Goal: Task Accomplishment & Management: Use online tool/utility

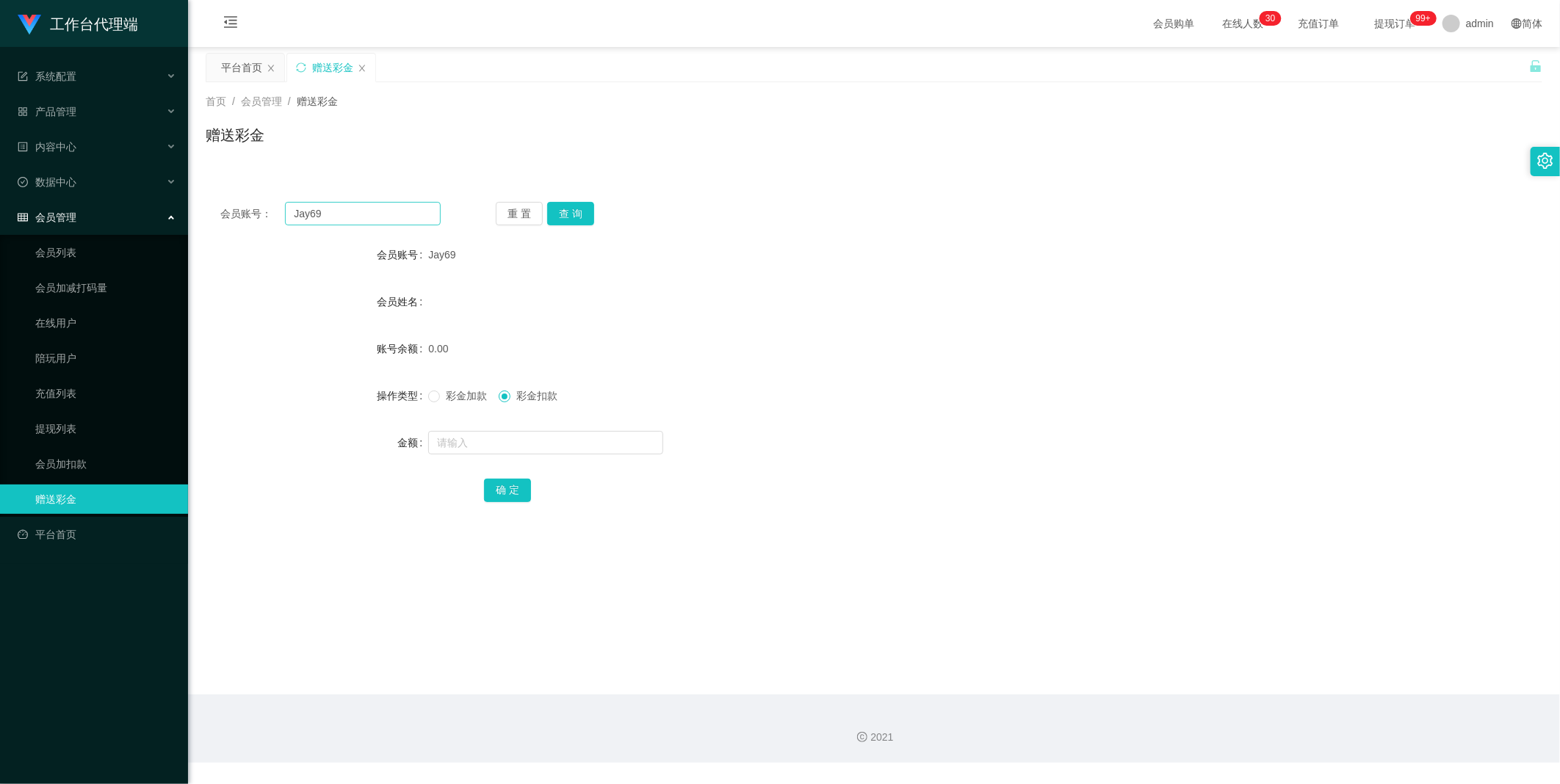
click at [557, 215] on button "查 询" at bounding box center [570, 213] width 47 height 24
click at [408, 213] on input "Jay69" at bounding box center [362, 213] width 156 height 24
paste input "Davidtang"
type input "Davidtang"
click at [593, 216] on div "重 置 查 询" at bounding box center [605, 213] width 220 height 24
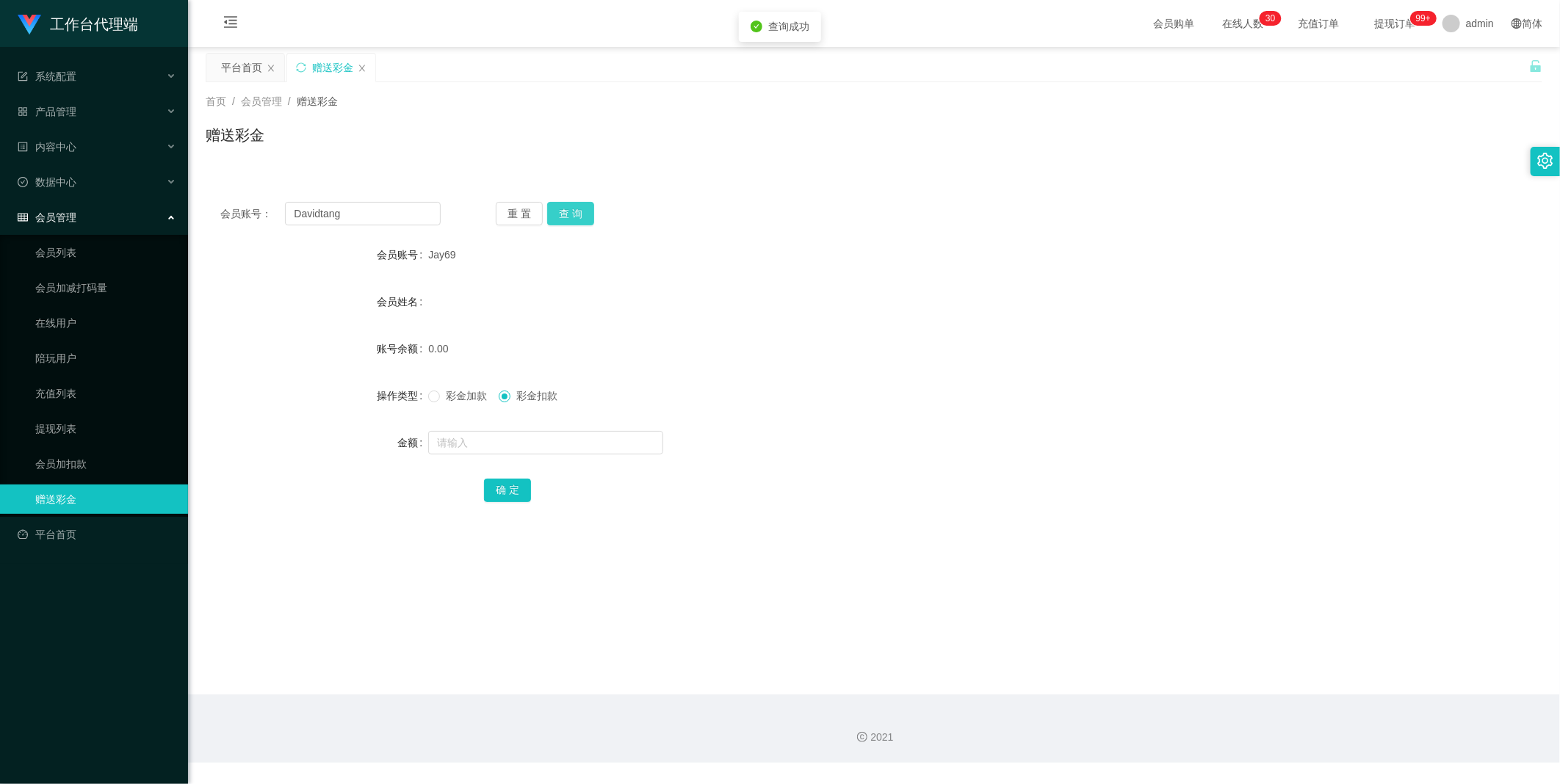
click at [582, 215] on button "查 询" at bounding box center [570, 213] width 47 height 24
click at [450, 402] on label "彩金加款" at bounding box center [460, 396] width 64 height 15
click at [464, 436] on input "text" at bounding box center [546, 443] width 235 height 24
type input "100"
click at [509, 493] on button "确 定" at bounding box center [507, 490] width 47 height 24
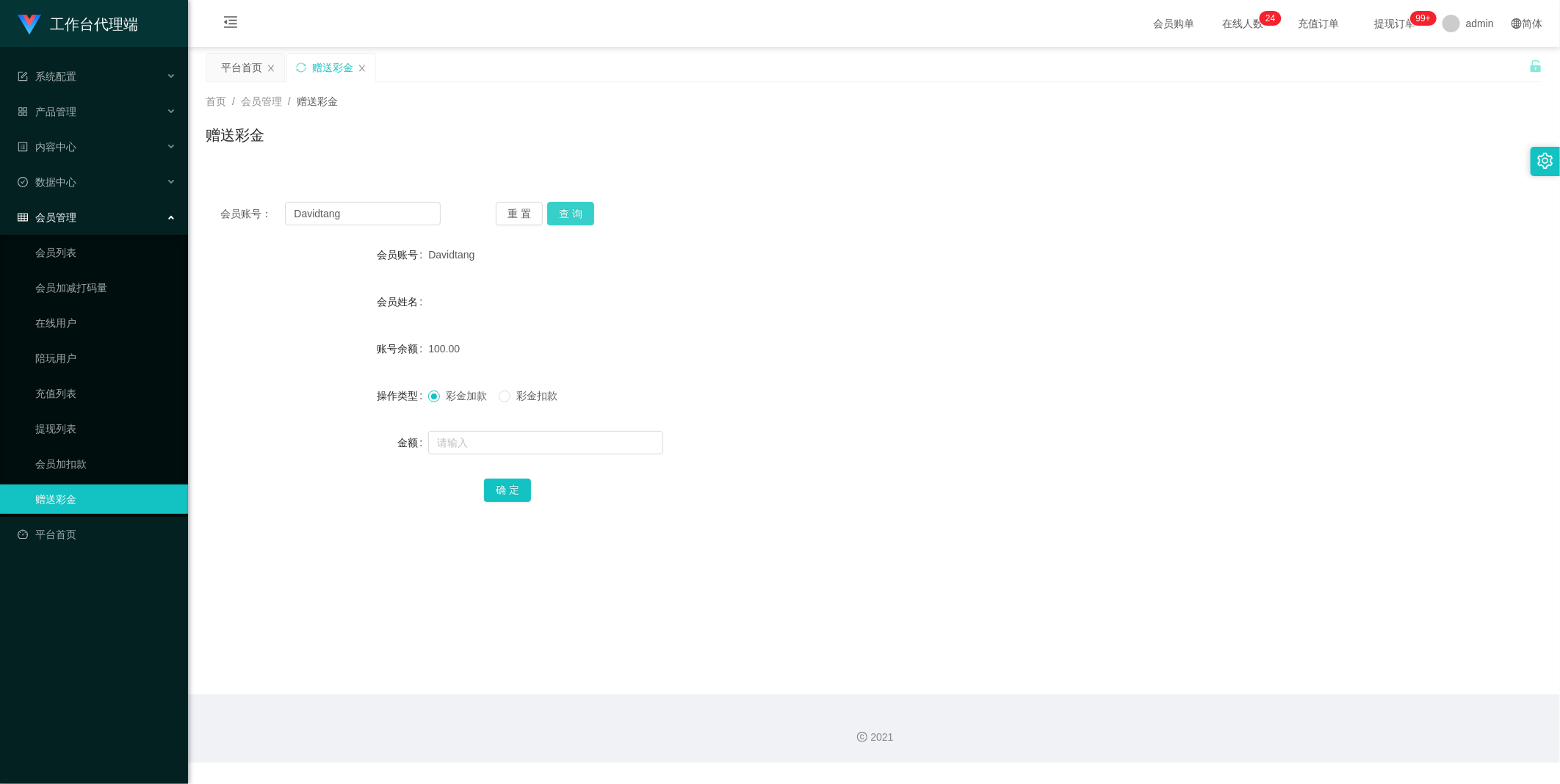
click at [567, 210] on button "查 询" at bounding box center [570, 213] width 47 height 24
click at [364, 209] on input "Davidtang" at bounding box center [362, 213] width 156 height 24
paste input "Jay69"
type input "Jay69"
click at [579, 206] on button "查 询" at bounding box center [570, 213] width 47 height 24
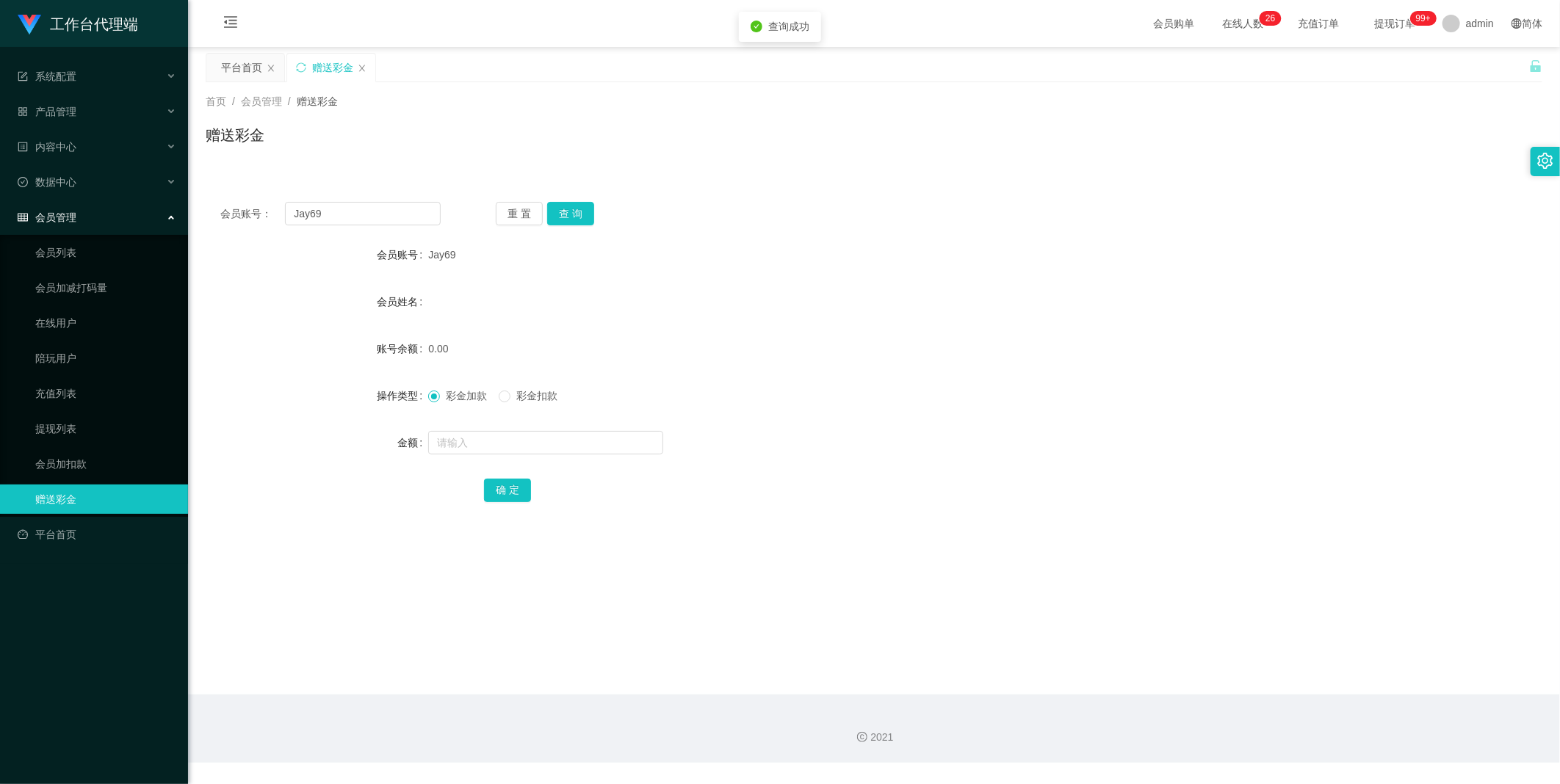
click at [513, 456] on form "会员账号 Jay69 会员姓名 账号余额 0.00 操作类型 彩金加款 彩金扣款 金额 确 定" at bounding box center [874, 372] width 1337 height 265
drag, startPoint x: 513, startPoint y: 456, endPoint x: 500, endPoint y: 454, distance: 13.2
click at [513, 451] on input "text" at bounding box center [546, 443] width 235 height 24
type input "100"
click at [511, 490] on button "确 定" at bounding box center [507, 490] width 47 height 24
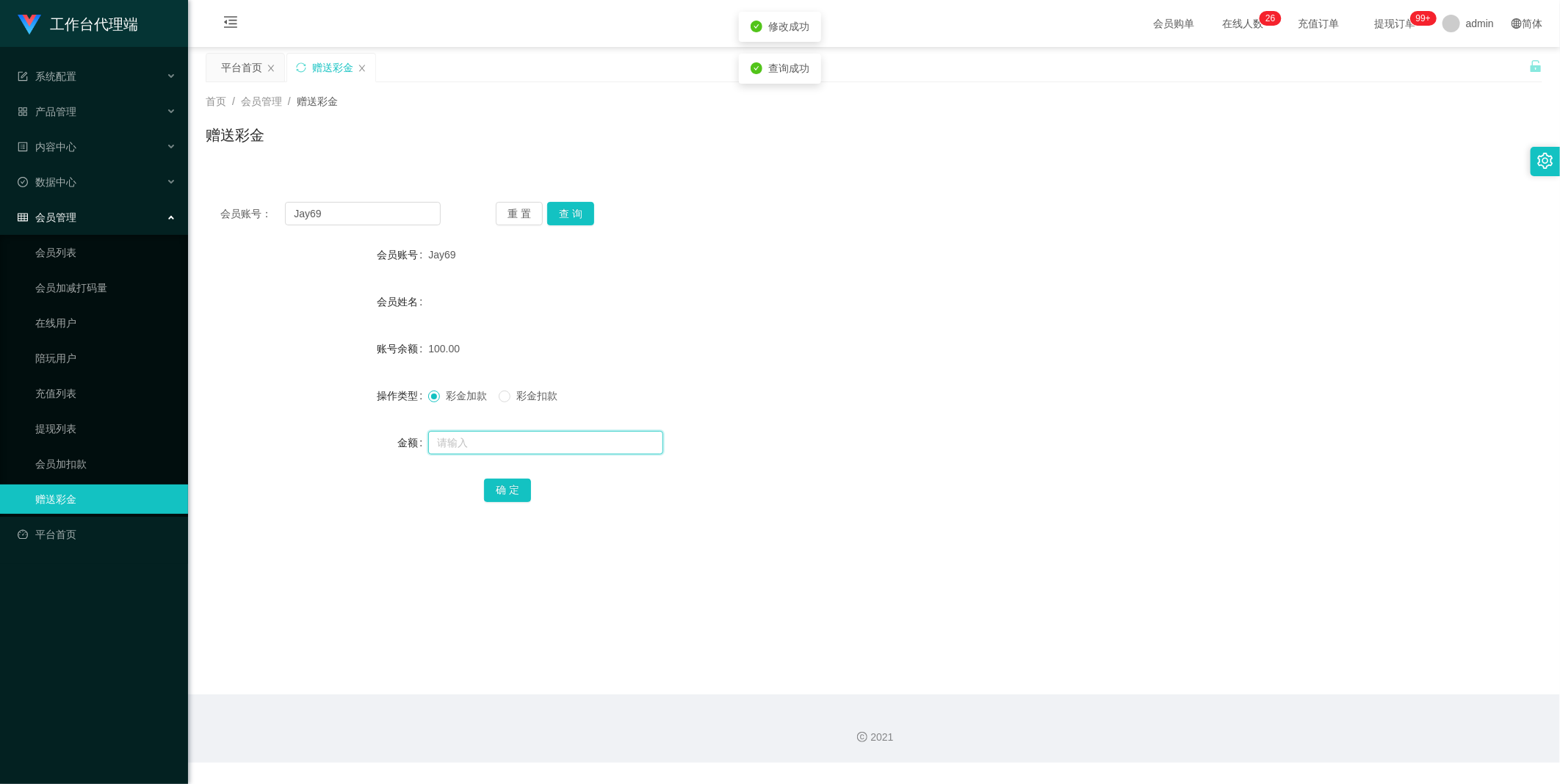
click at [520, 436] on input "text" at bounding box center [546, 443] width 235 height 24
click at [400, 212] on input "Jay69" at bounding box center [362, 213] width 156 height 24
type input "Davidtang"
click at [553, 215] on button "查 询" at bounding box center [570, 213] width 47 height 24
click at [519, 400] on span "彩金扣款" at bounding box center [536, 395] width 53 height 12
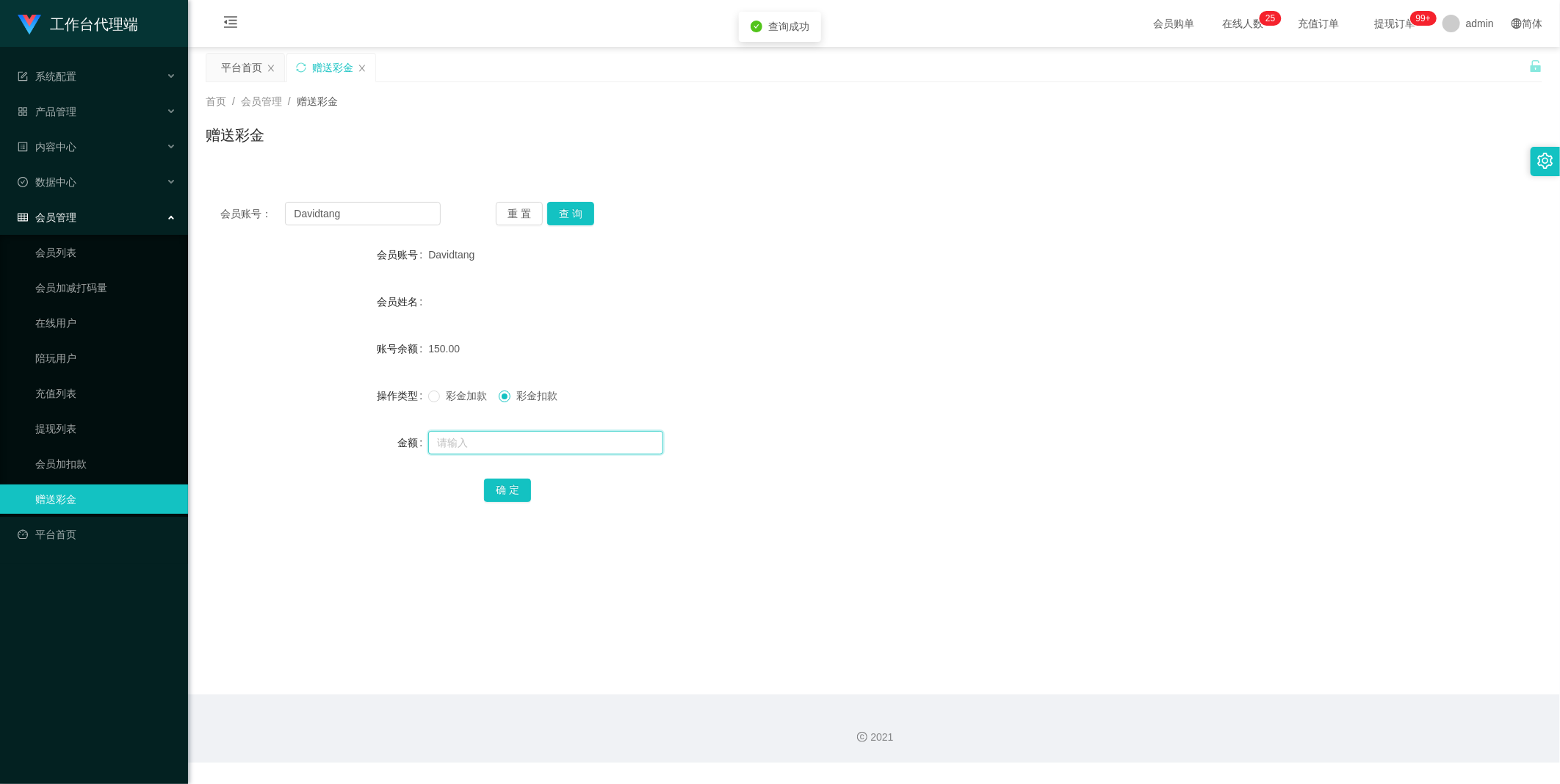
click at [490, 443] on input "text" at bounding box center [546, 443] width 235 height 24
type input "150"
click at [493, 493] on button "确 定" at bounding box center [507, 490] width 47 height 24
click at [566, 216] on button "查 询" at bounding box center [570, 213] width 47 height 24
drag, startPoint x: 404, startPoint y: 214, endPoint x: 385, endPoint y: 215, distance: 19.0
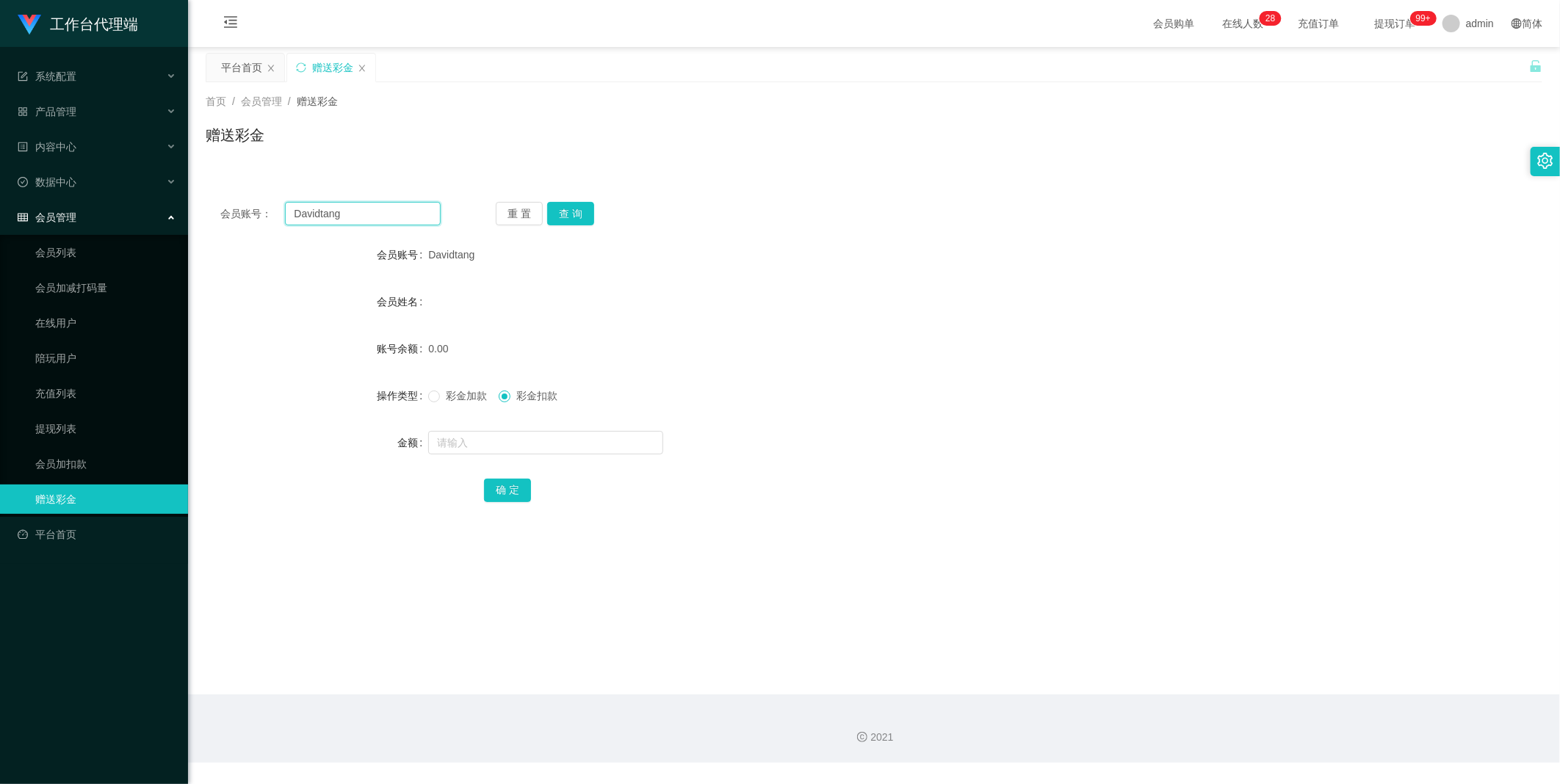
click at [401, 214] on input "Davidtang" at bounding box center [362, 213] width 156 height 24
drag, startPoint x: 385, startPoint y: 215, endPoint x: 226, endPoint y: 208, distance: 159.2
click at [226, 208] on div "会员账号： Davidtang" at bounding box center [330, 213] width 220 height 24
paste input "Jay69"
click at [566, 213] on button "查 询" at bounding box center [570, 213] width 47 height 24
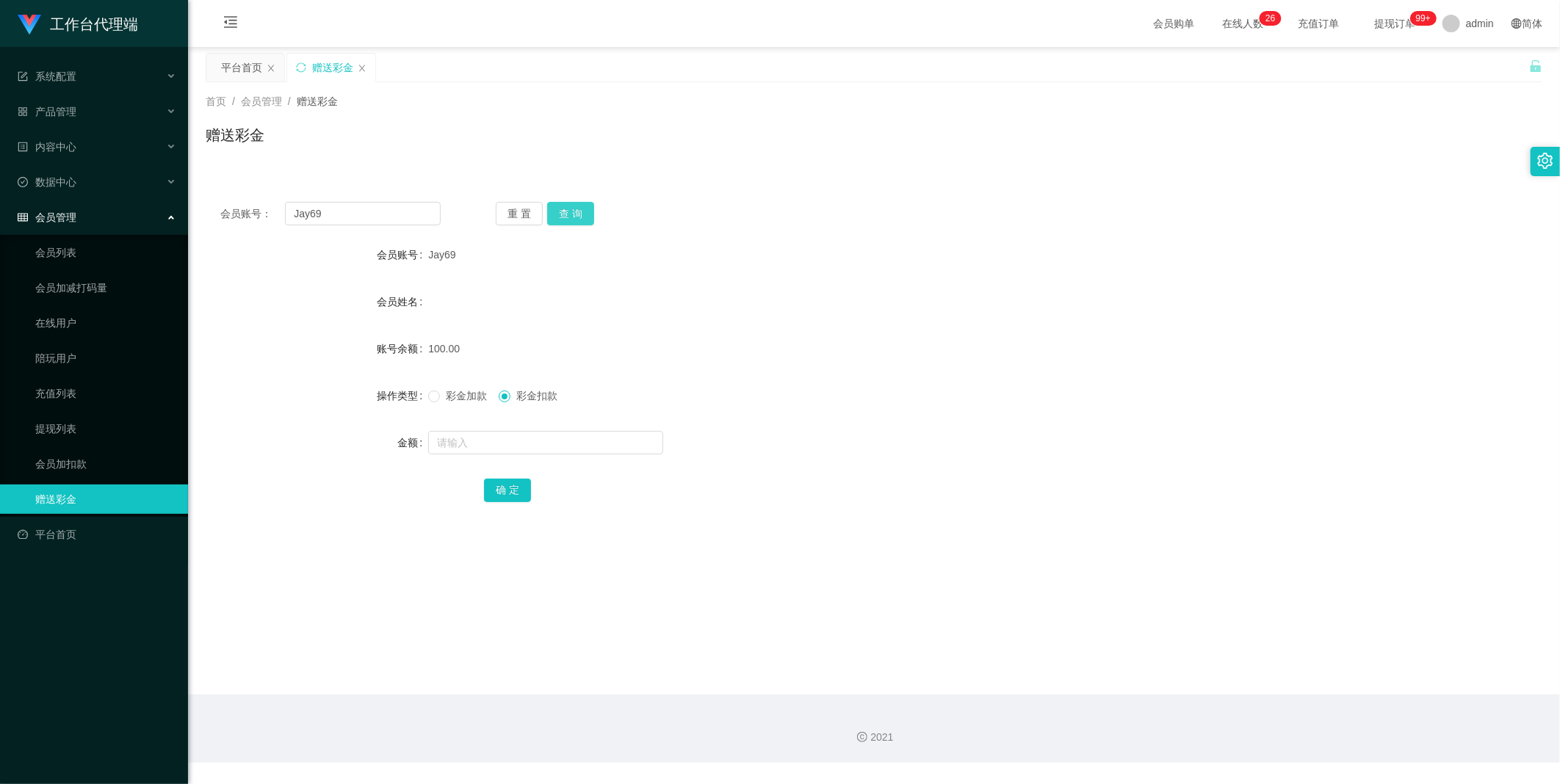
click at [589, 214] on button "查 询" at bounding box center [570, 213] width 47 height 24
drag, startPoint x: 345, startPoint y: 209, endPoint x: 356, endPoint y: 209, distance: 11.0
click at [351, 209] on input "Jay69" at bounding box center [362, 213] width 156 height 24
paste input "9221"
type input "9221"
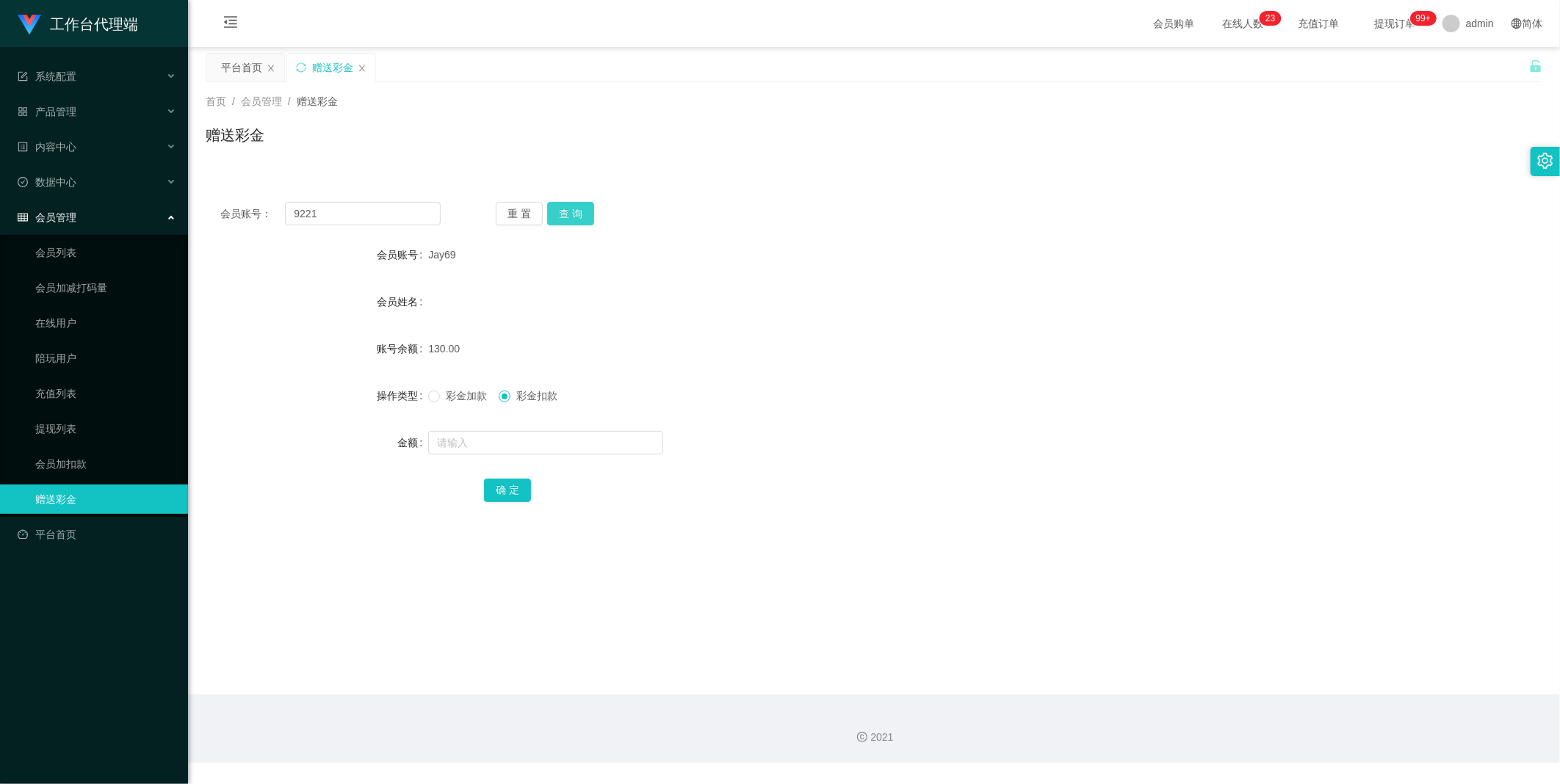
click at [578, 216] on button "查 询" at bounding box center [570, 213] width 47 height 24
click at [514, 448] on input "text" at bounding box center [546, 443] width 235 height 24
click at [437, 397] on span at bounding box center [434, 396] width 12 height 12
click at [448, 442] on input "text" at bounding box center [546, 443] width 235 height 24
type input "100"
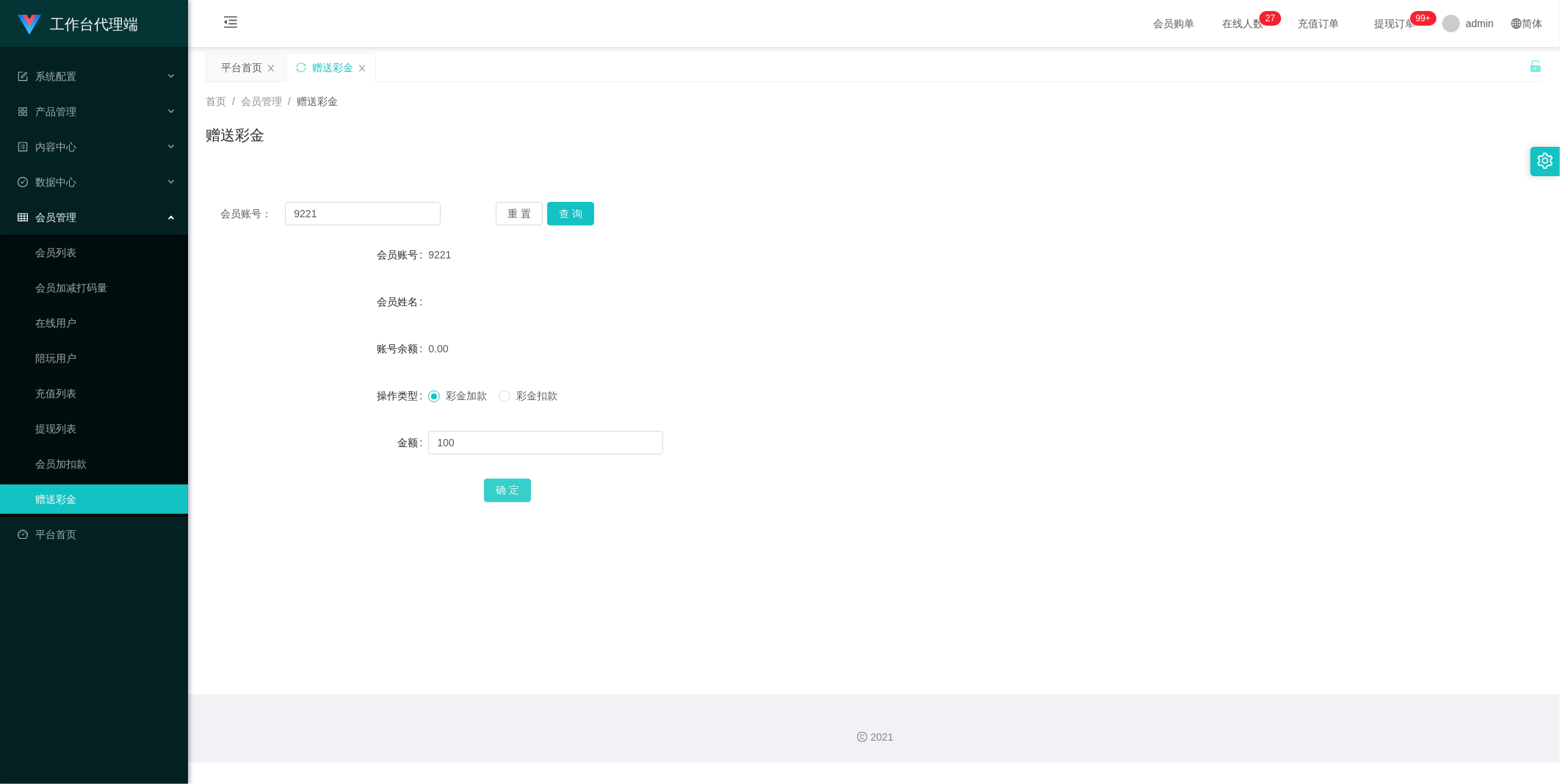
click at [506, 490] on button "确 定" at bounding box center [507, 490] width 47 height 24
click at [576, 210] on button "查 询" at bounding box center [570, 213] width 47 height 24
click at [412, 216] on input "9221" at bounding box center [362, 213] width 156 height 24
click at [468, 438] on input "text" at bounding box center [546, 443] width 235 height 24
click at [405, 206] on input "9221" at bounding box center [362, 213] width 156 height 24
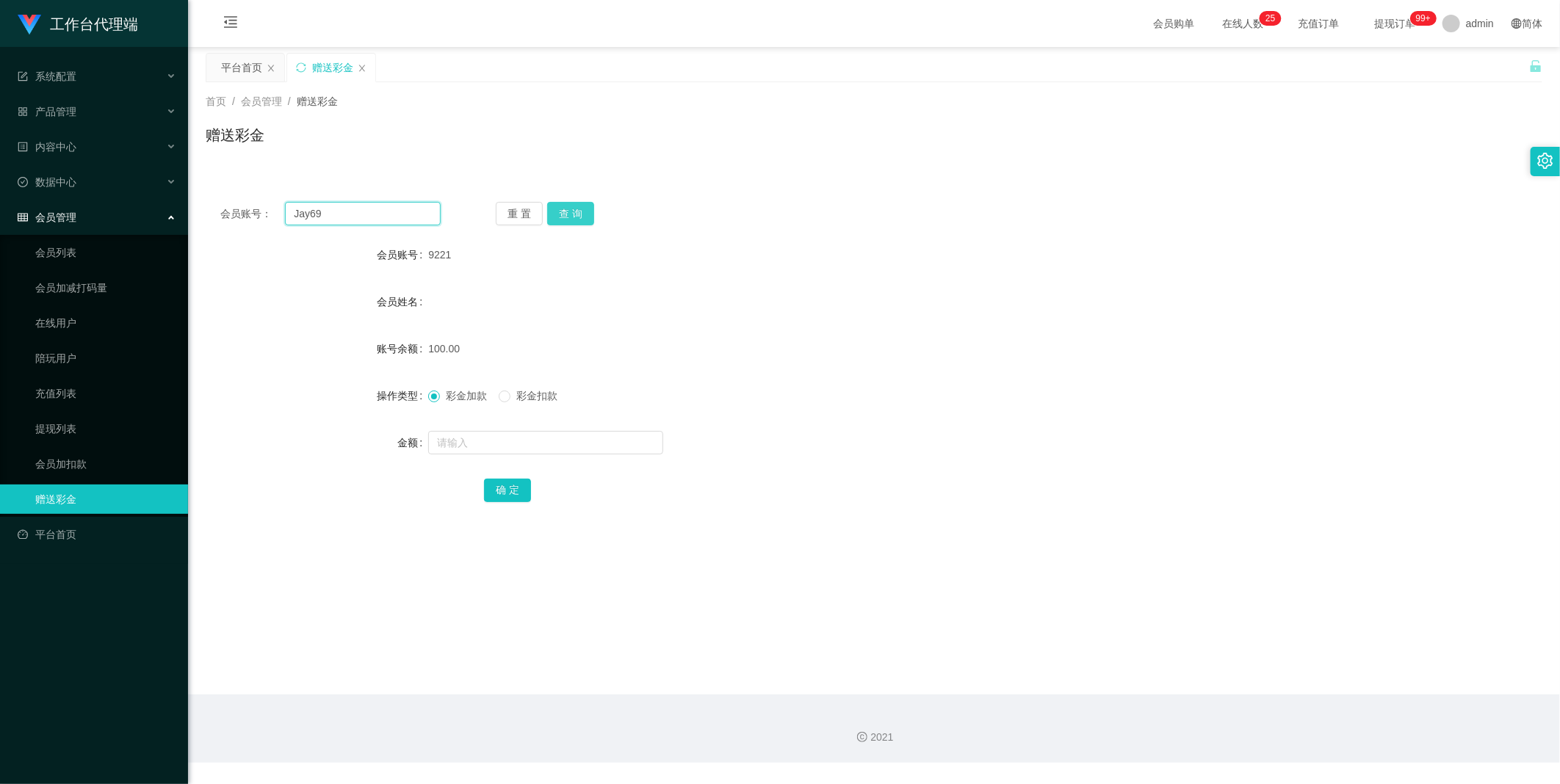
type input "Jay69"
click at [573, 222] on button "查 询" at bounding box center [570, 213] width 47 height 24
click at [574, 222] on button "查 询" at bounding box center [570, 213] width 47 height 24
click at [349, 203] on input "Jay69" at bounding box center [362, 213] width 156 height 24
click at [588, 215] on button "查 询" at bounding box center [570, 213] width 47 height 24
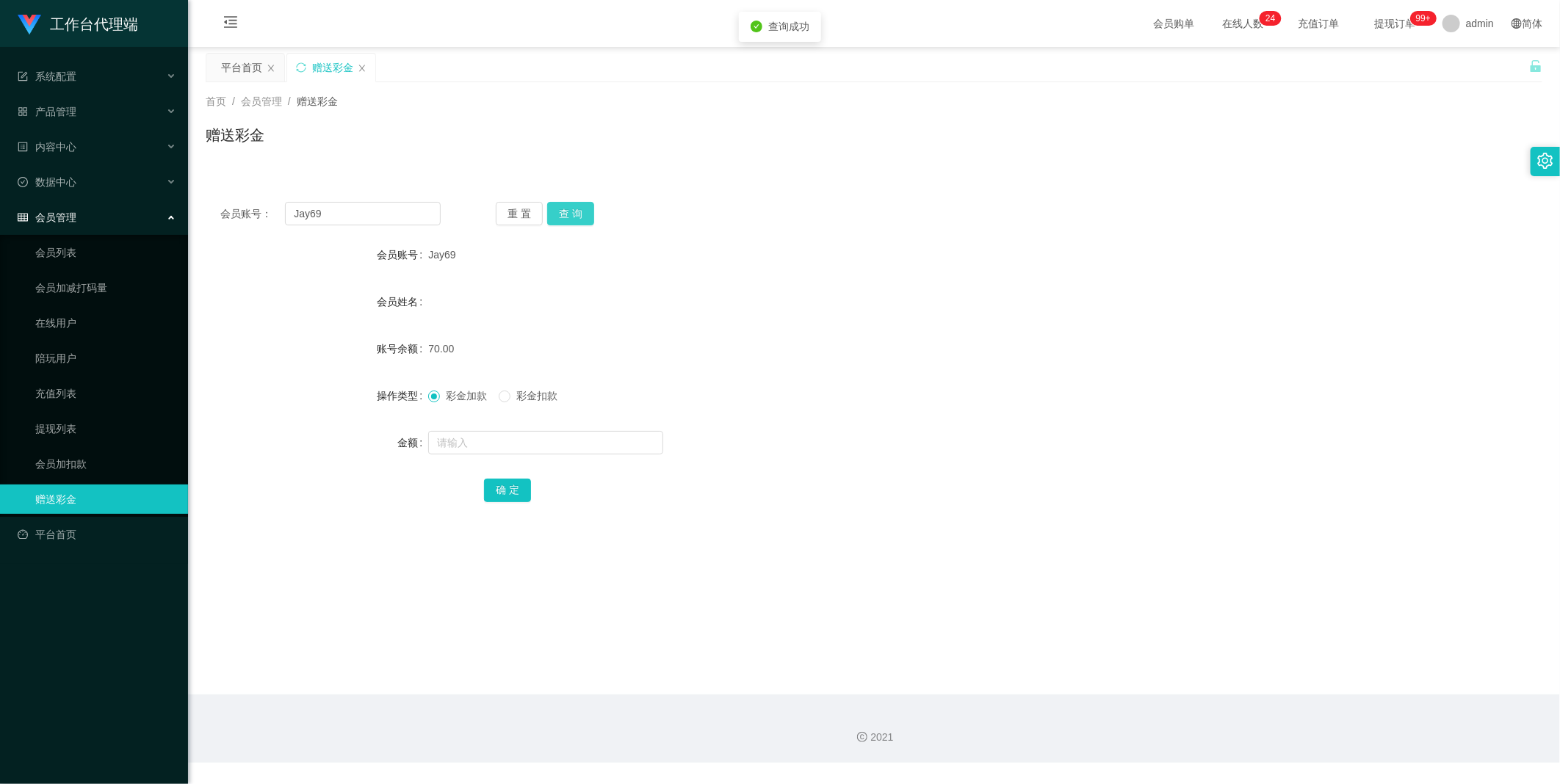
click at [586, 215] on button "查 询" at bounding box center [570, 213] width 47 height 24
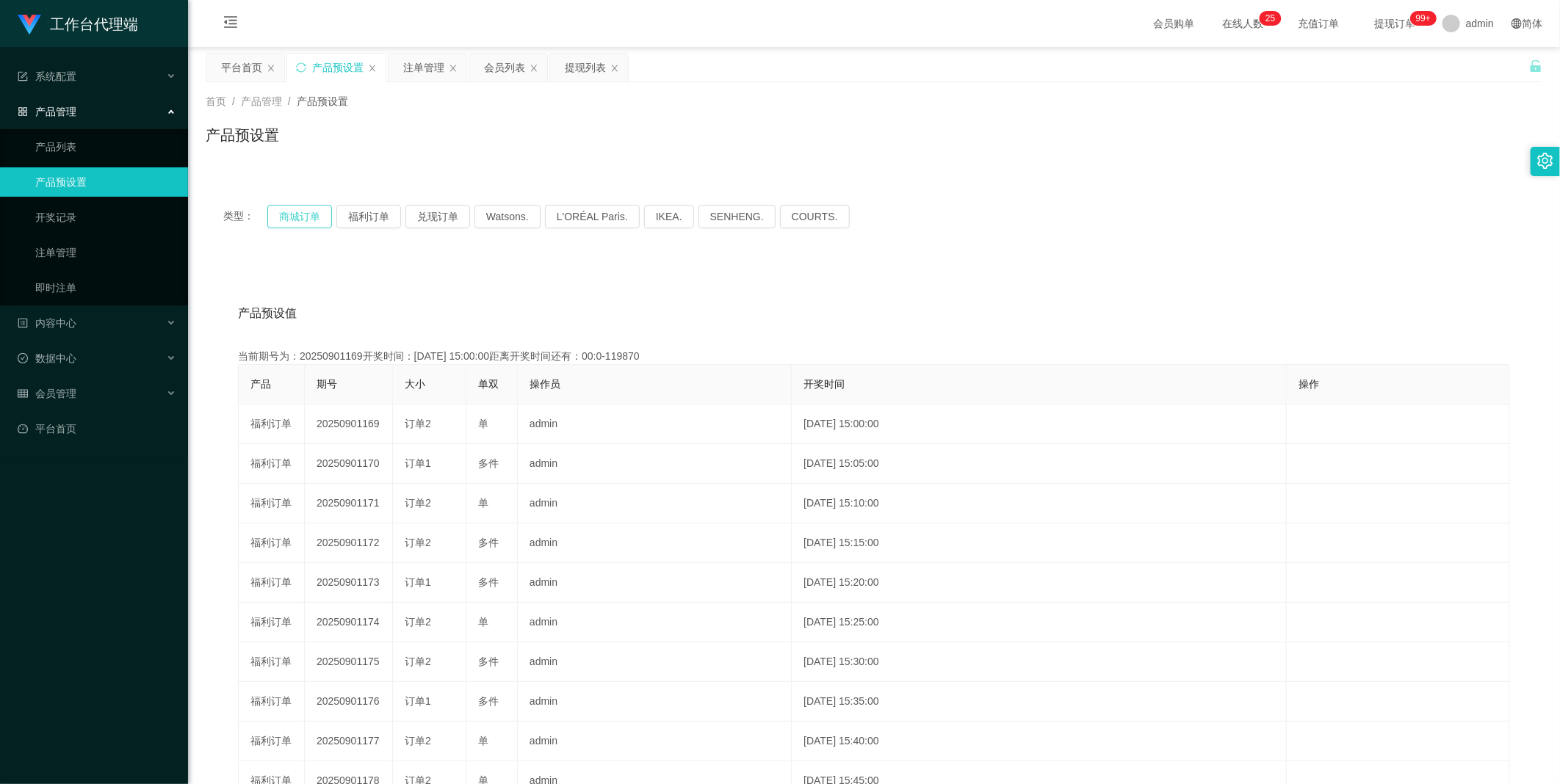
drag, startPoint x: 0, startPoint y: 0, endPoint x: 304, endPoint y: 209, distance: 368.9
click at [304, 209] on button "商城订单" at bounding box center [299, 216] width 64 height 24
click at [432, 61] on div "注单管理" at bounding box center [424, 68] width 41 height 28
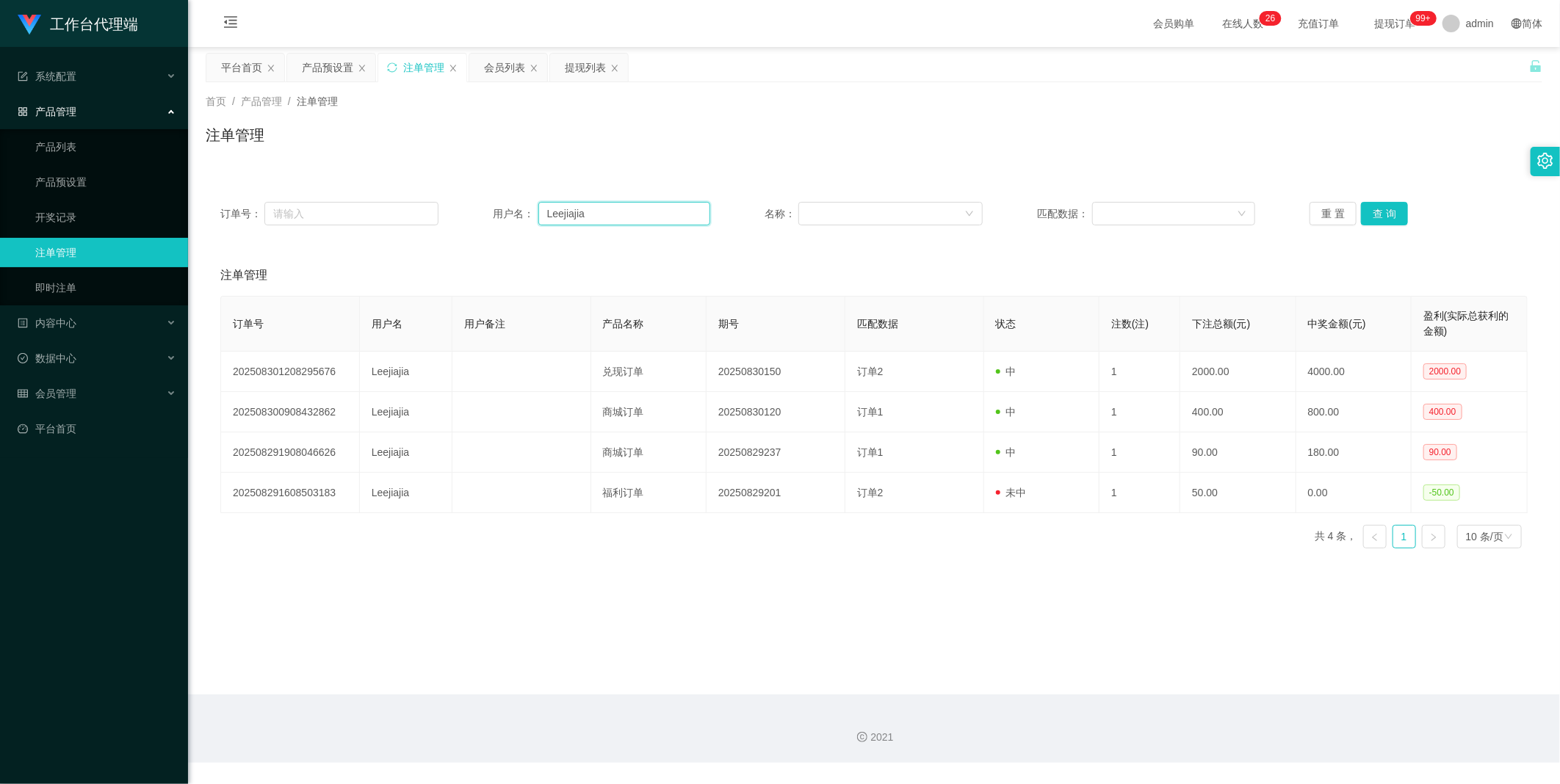
click at [600, 209] on input "Leejiajia" at bounding box center [625, 213] width 173 height 24
paste input "Jay69"
type input "Jay69"
click at [1393, 216] on button "查 询" at bounding box center [1384, 213] width 47 height 24
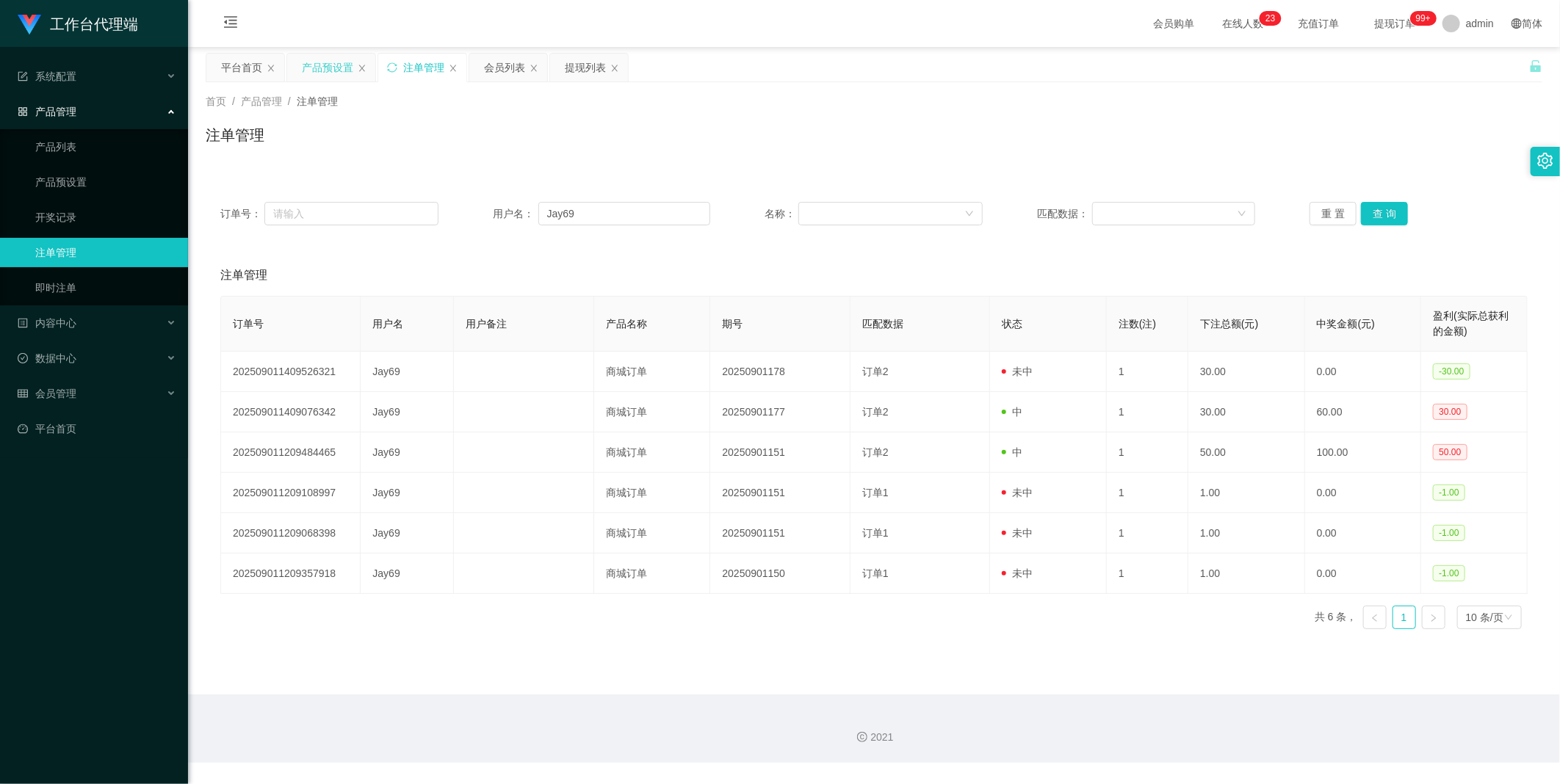
click at [312, 56] on div "产品预设置" at bounding box center [327, 68] width 51 height 28
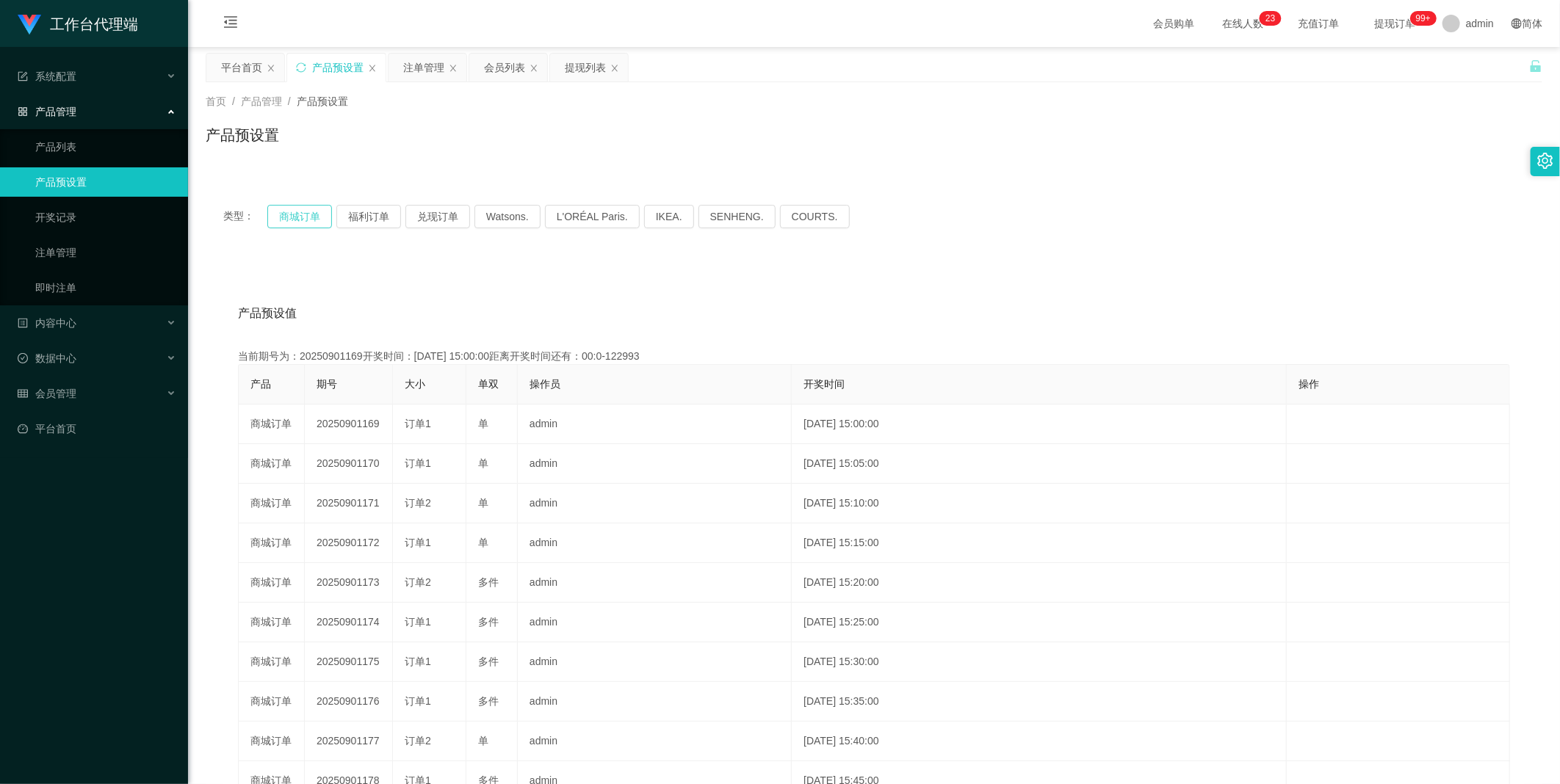
click at [282, 209] on button "商城订单" at bounding box center [299, 216] width 64 height 24
click at [490, 58] on div "会员列表" at bounding box center [505, 68] width 41 height 28
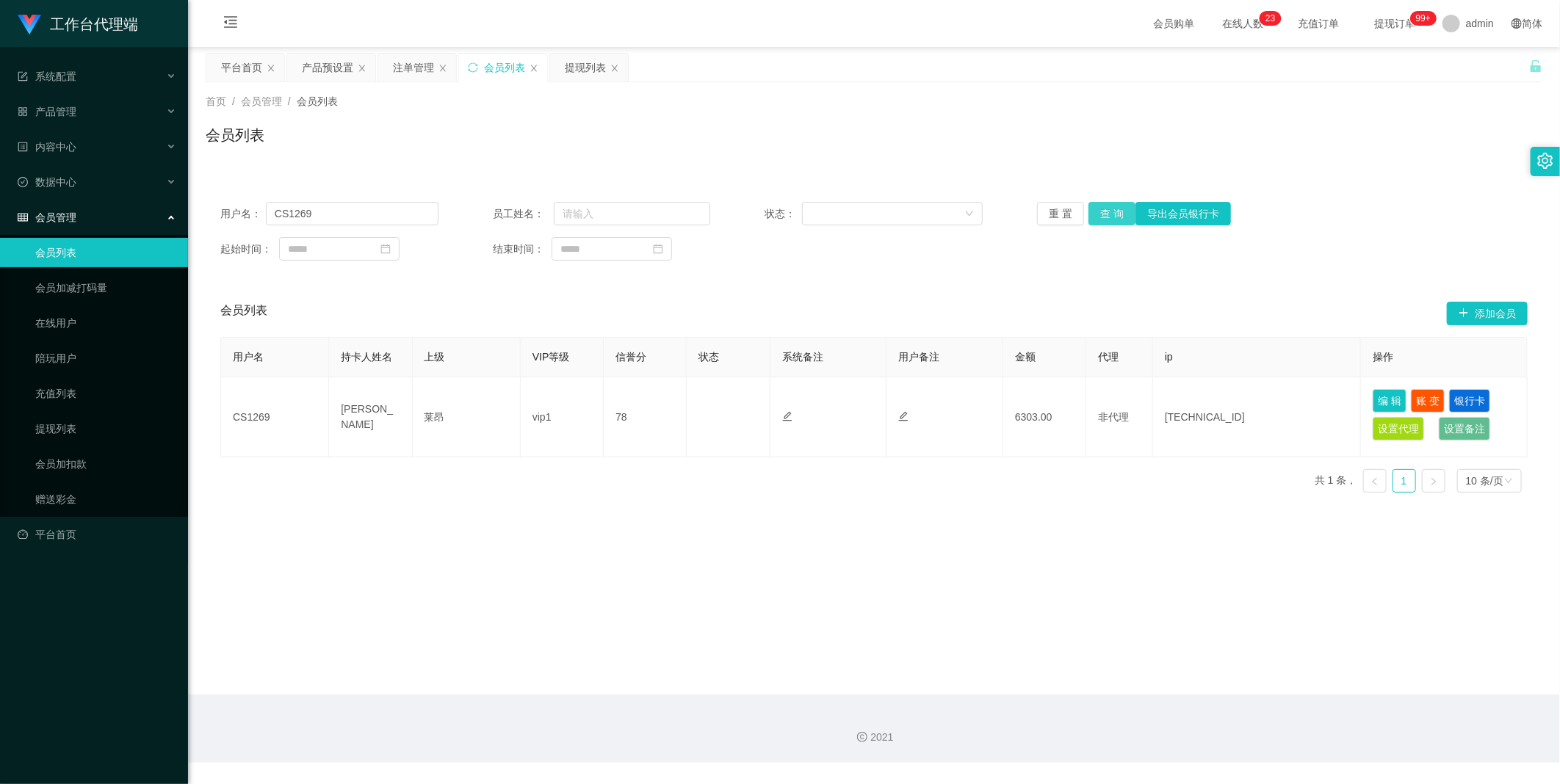
click at [1104, 215] on button "查 询" at bounding box center [1112, 213] width 47 height 24
click at [562, 66] on div "提现列表" at bounding box center [589, 68] width 78 height 28
click at [412, 68] on div "注单管理" at bounding box center [414, 68] width 41 height 28
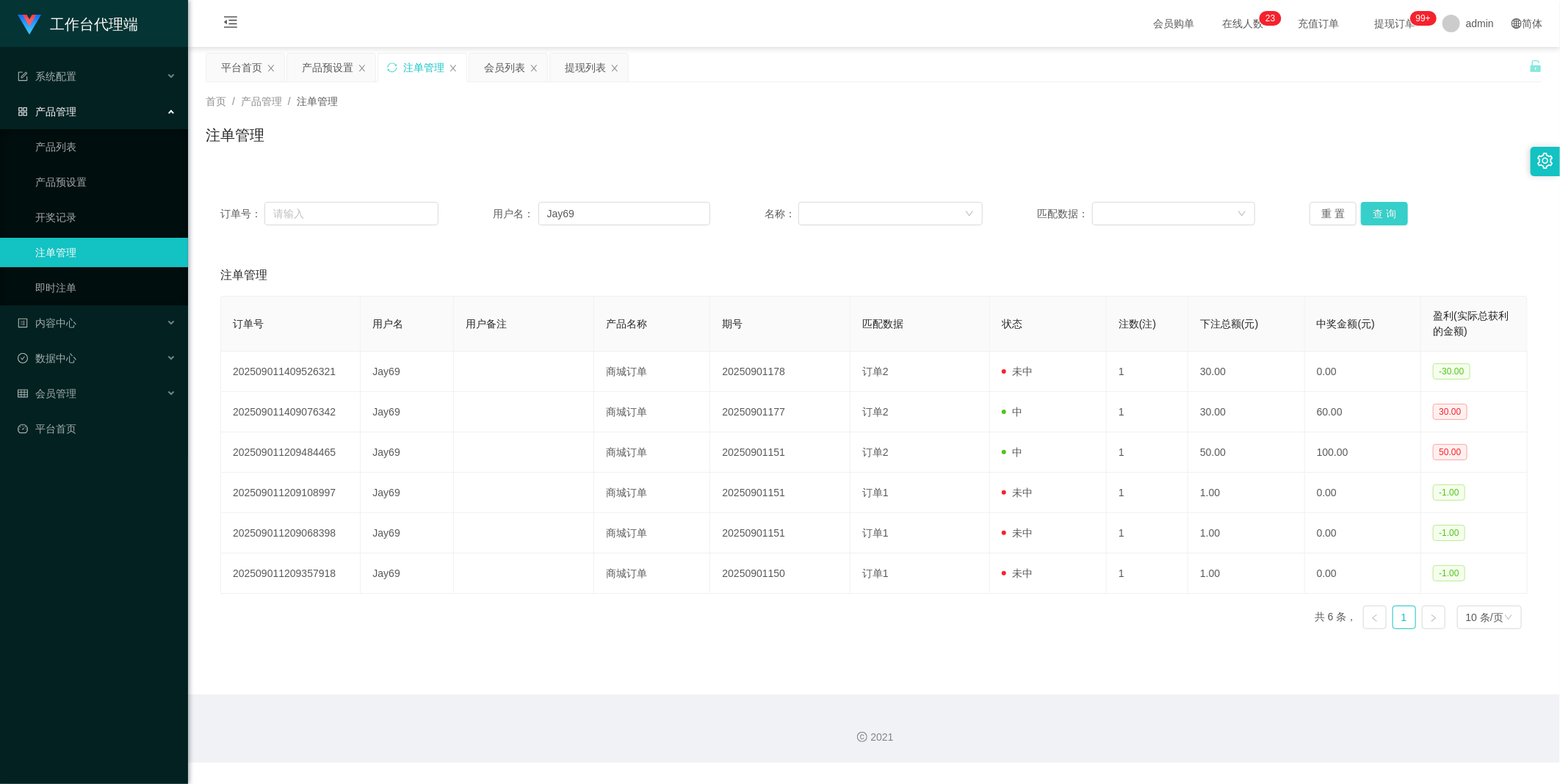
click at [1379, 214] on button "查 询" at bounding box center [1384, 213] width 47 height 24
click at [312, 70] on div "产品预设置" at bounding box center [327, 68] width 51 height 28
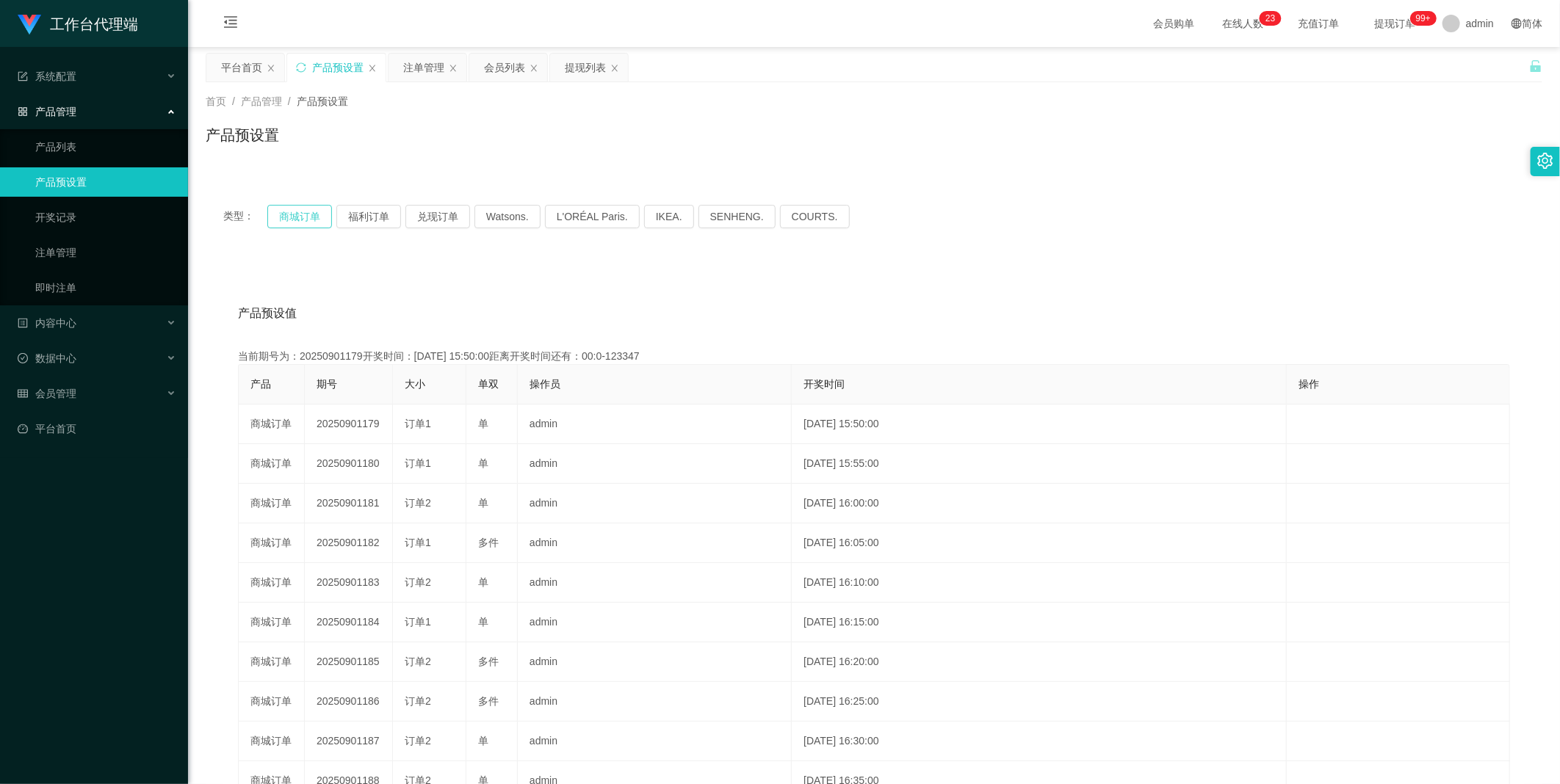
click at [315, 215] on button "商城订单" at bounding box center [299, 216] width 64 height 24
click at [288, 211] on button "商城订单" at bounding box center [299, 216] width 64 height 24
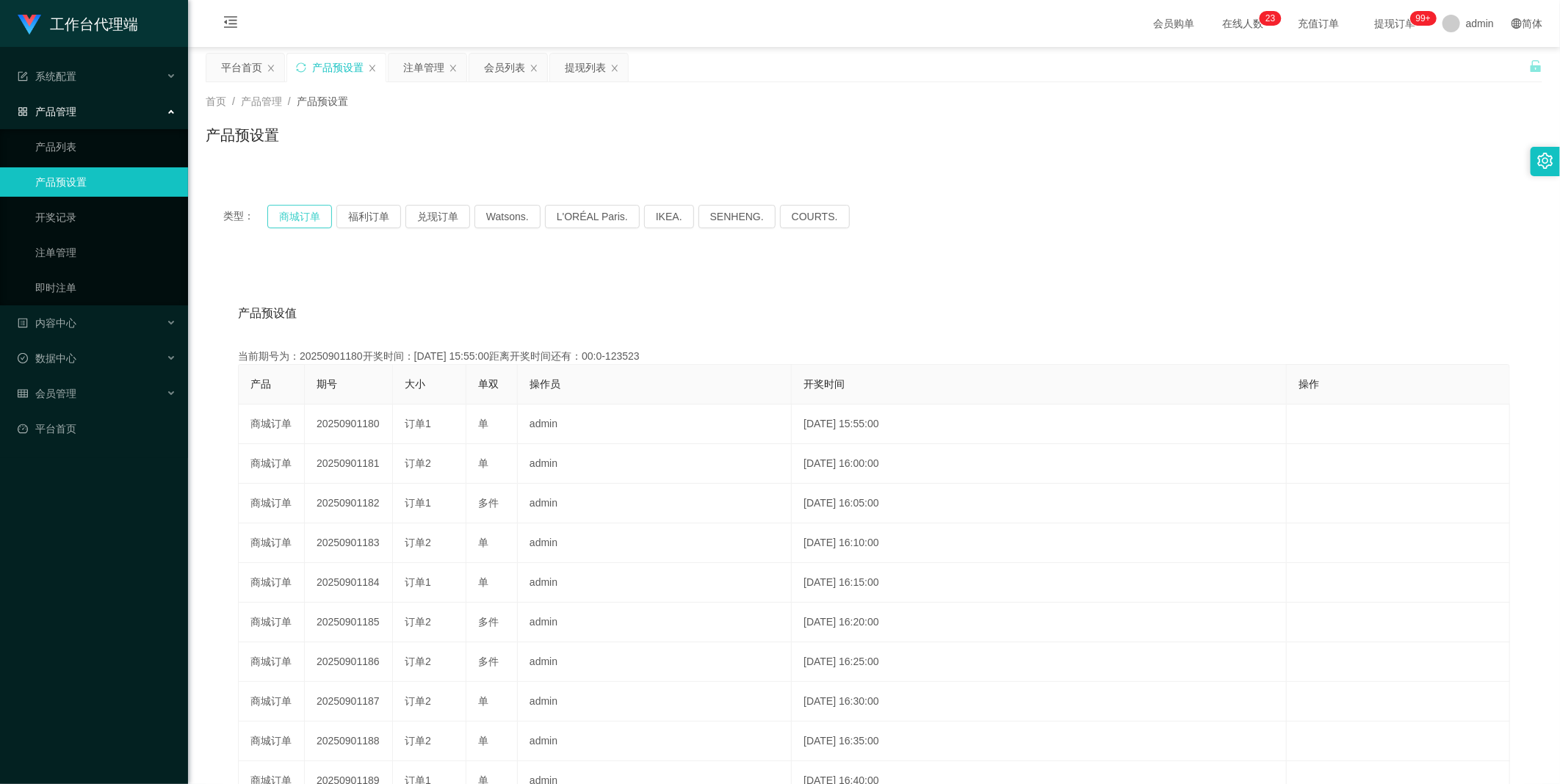
click at [288, 211] on button "商城订单" at bounding box center [299, 216] width 64 height 24
click at [298, 213] on button "商城订单" at bounding box center [299, 216] width 64 height 24
click at [419, 63] on div "注单管理" at bounding box center [424, 68] width 41 height 28
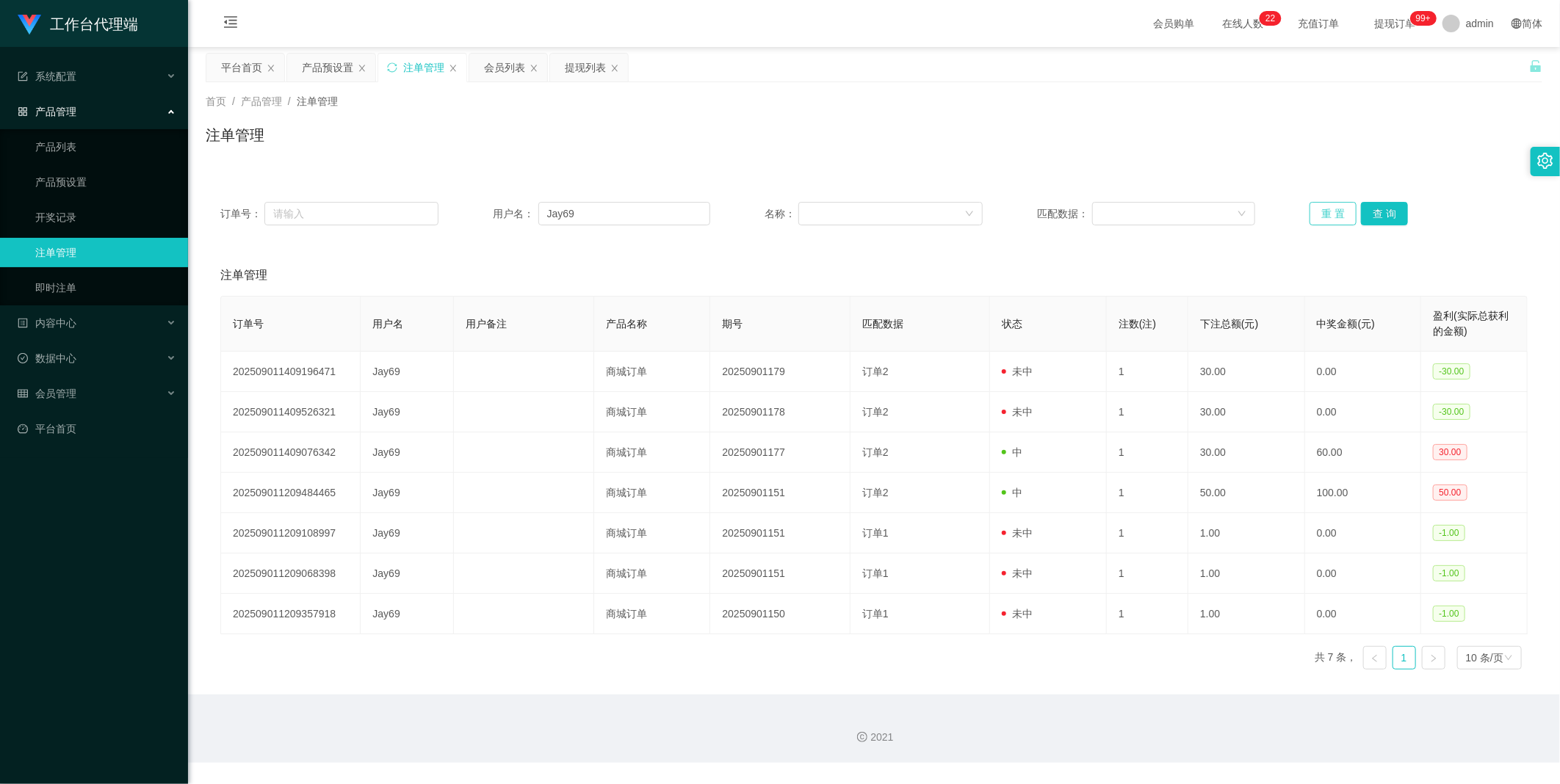
click at [1325, 211] on button "重 置" at bounding box center [1333, 213] width 47 height 24
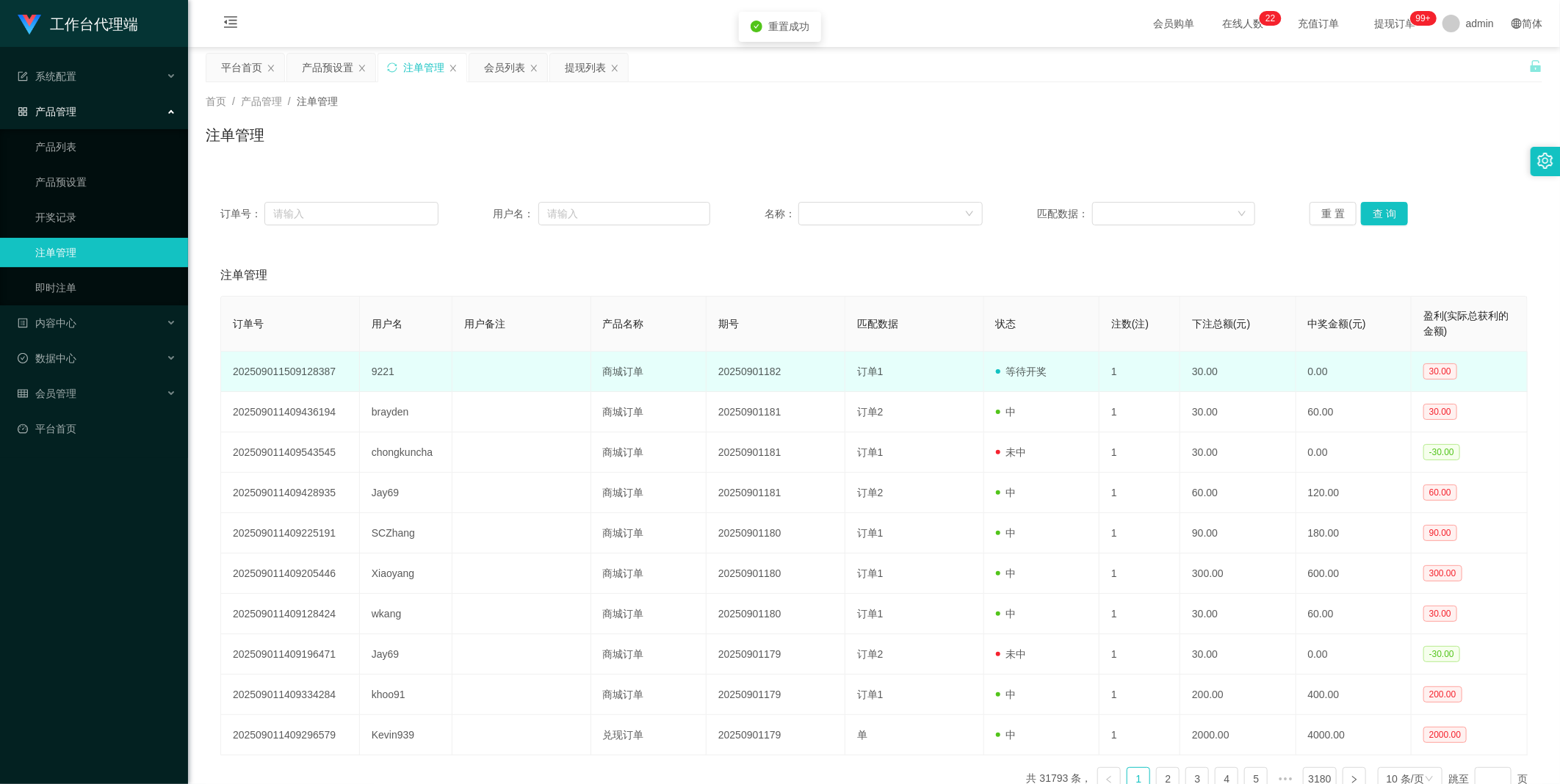
click at [381, 371] on td "9221" at bounding box center [406, 372] width 93 height 41
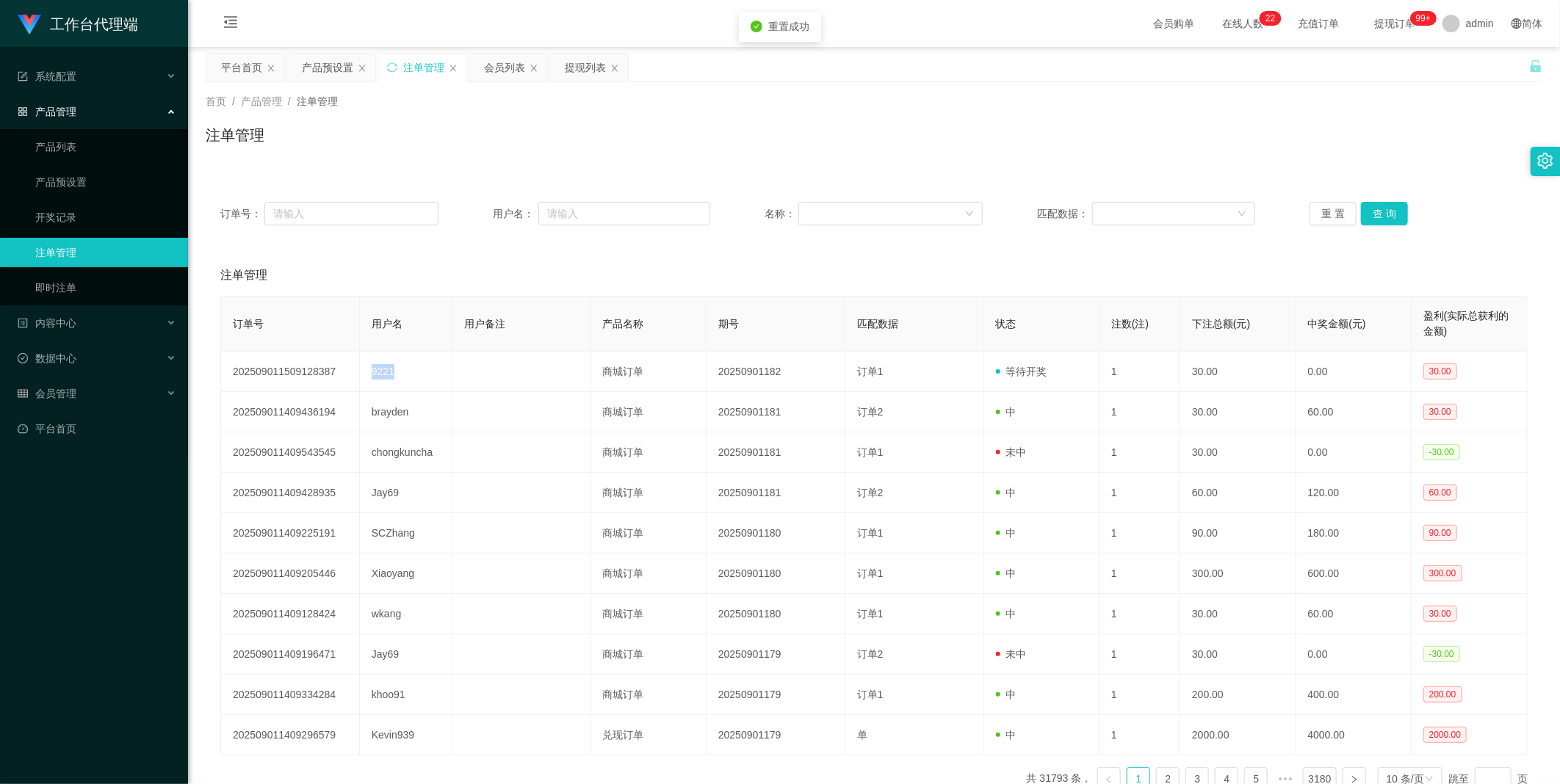
copy td "9221"
drag, startPoint x: 606, startPoint y: 216, endPoint x: 737, endPoint y: 206, distance: 131.4
click at [607, 216] on input "text" at bounding box center [625, 213] width 173 height 24
paste input "9221"
type input "9221"
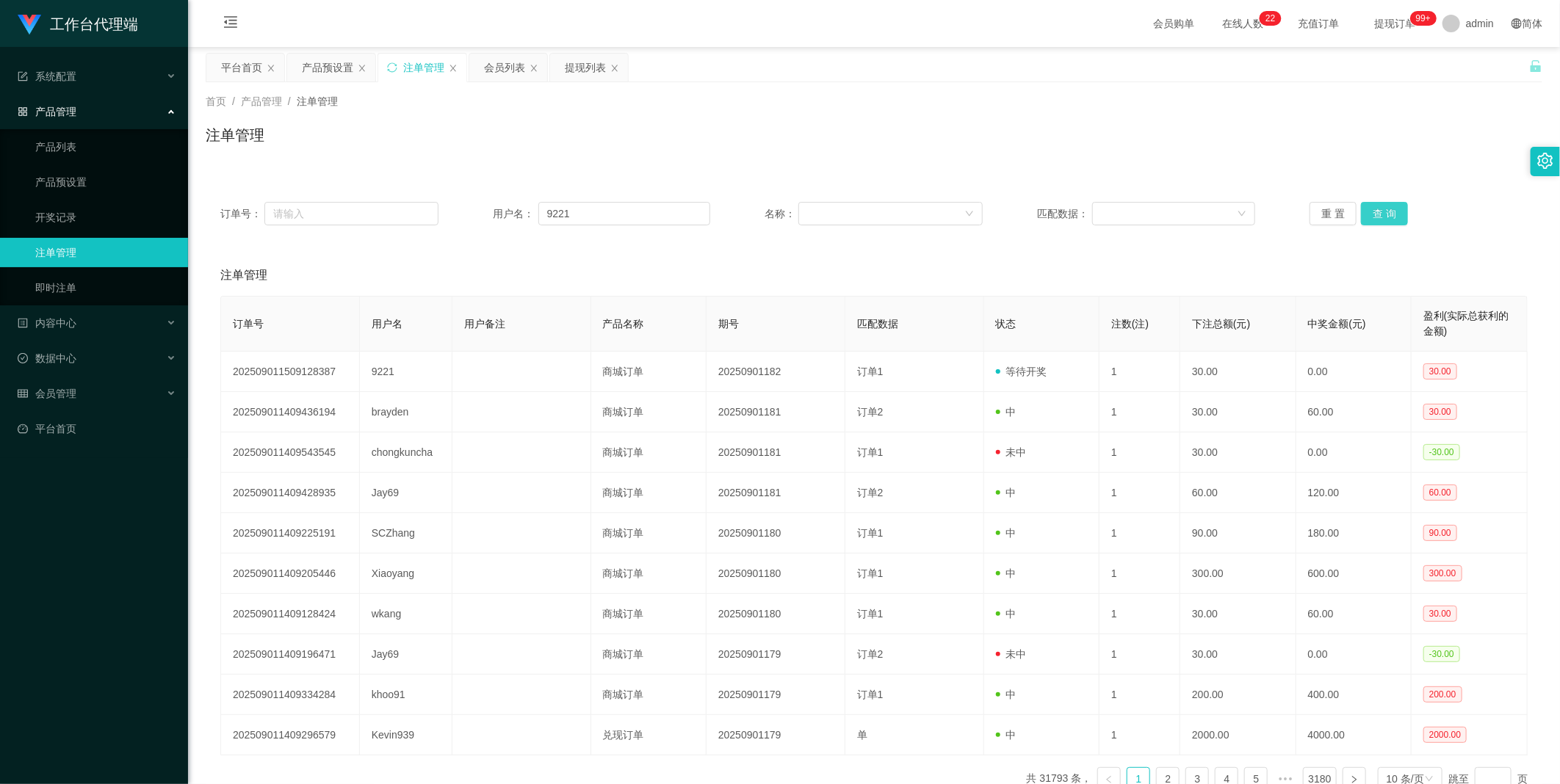
drag, startPoint x: 1374, startPoint y: 215, endPoint x: 1384, endPoint y: 208, distance: 12.2
click at [1374, 215] on button "查 询" at bounding box center [1384, 213] width 47 height 24
